Goal: Task Accomplishment & Management: Use online tool/utility

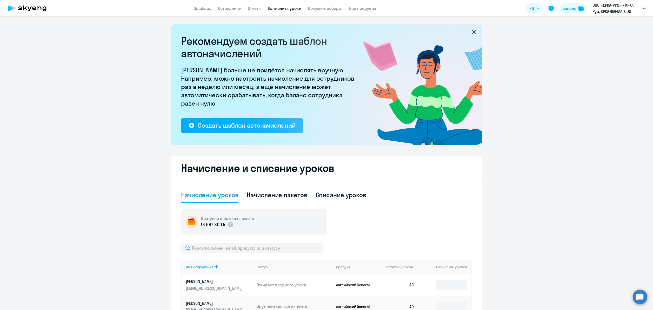
select select "50"
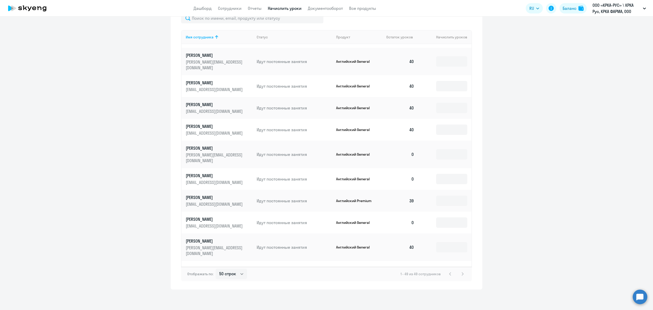
scroll to position [534, 0]
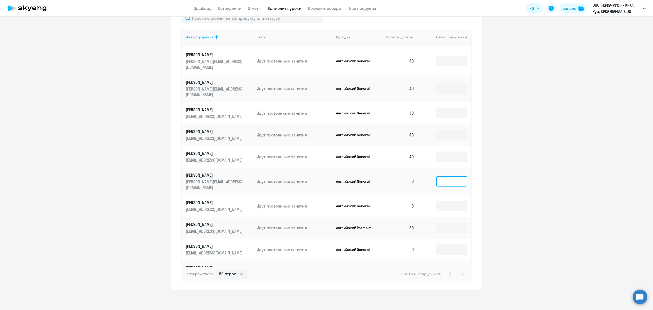
click at [436, 176] on input at bounding box center [451, 181] width 31 height 10
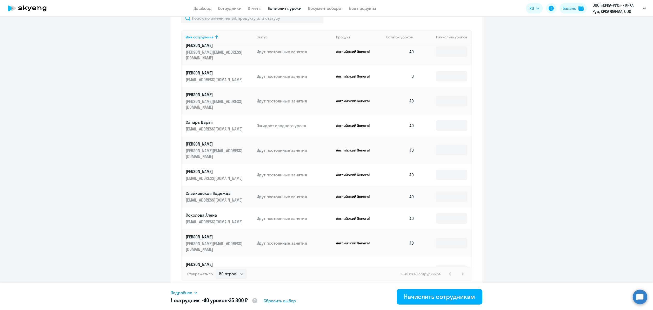
scroll to position [846, 0]
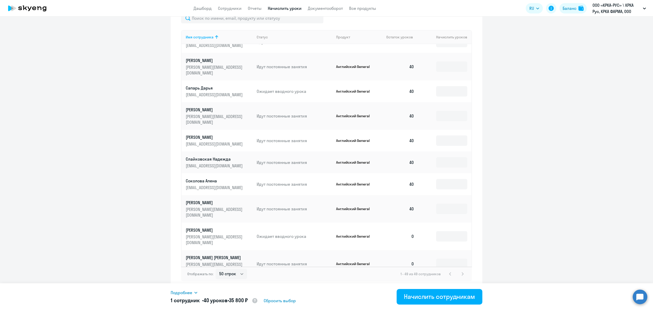
type input "40"
click at [437, 308] on input at bounding box center [451, 313] width 31 height 10
type input "40"
click at [437, 293] on div "Начислить сотрудникам" at bounding box center [439, 297] width 71 height 8
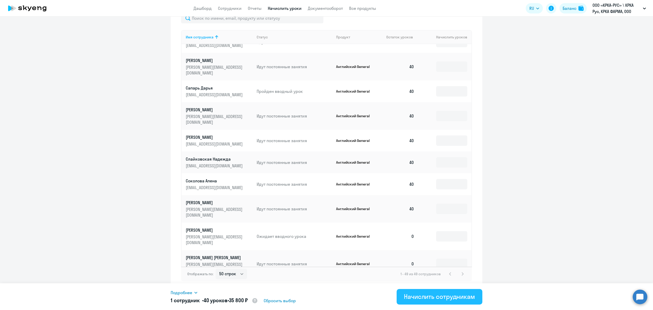
type input "40"
click at [412, 296] on div "Начислить сотрудникам" at bounding box center [439, 297] width 71 height 8
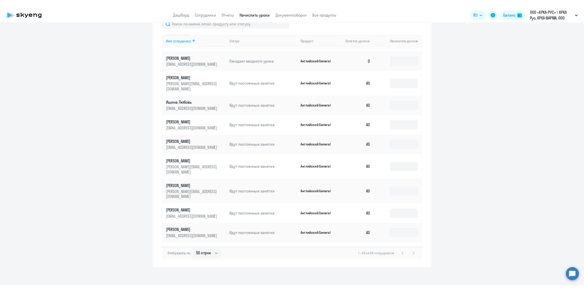
scroll to position [0, 0]
